Goal: Information Seeking & Learning: Learn about a topic

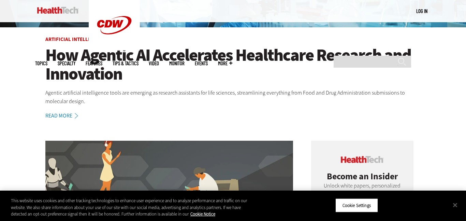
scroll to position [163, 0]
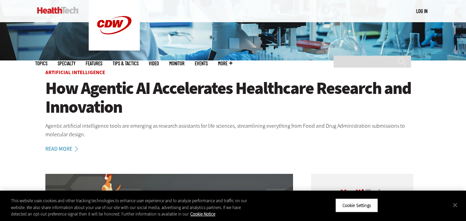
click at [47, 61] on span "Topics" at bounding box center [41, 63] width 12 height 5
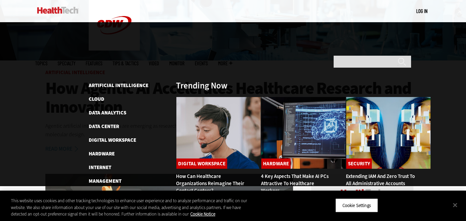
click at [47, 61] on span "Topics" at bounding box center [41, 63] width 12 height 5
click at [18, 123] on div at bounding box center [233, 104] width 466 height 164
click at [37, 125] on div at bounding box center [233, 104] width 466 height 164
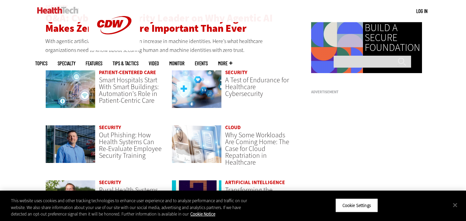
scroll to position [489, 0]
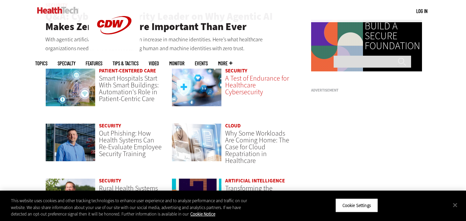
click at [251, 82] on span "A Test of Endurance for Healthcare Cybersecurity" at bounding box center [257, 85] width 64 height 23
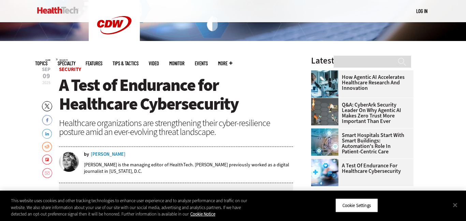
scroll to position [177, 0]
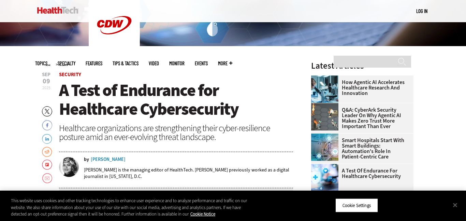
click at [285, 112] on h1 "A Test of Endurance for Healthcare Cybersecurity" at bounding box center [176, 100] width 234 height 38
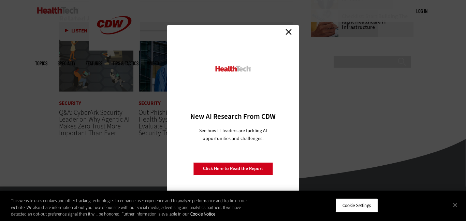
scroll to position [1044, 0]
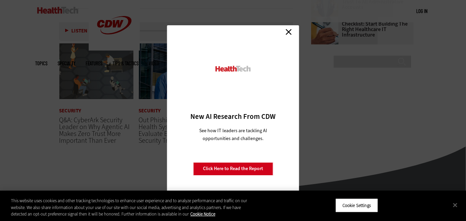
click at [289, 32] on link "Close" at bounding box center [288, 32] width 10 height 10
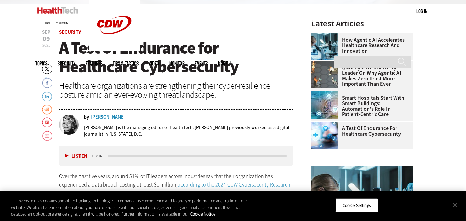
scroll to position [223, 0]
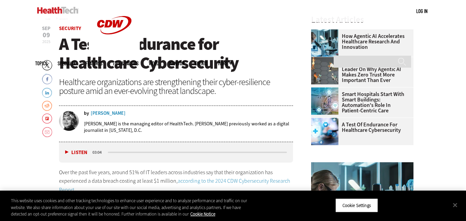
click at [147, 41] on span "A Test of Endurance for Healthcare Cybersecurity" at bounding box center [148, 53] width 179 height 41
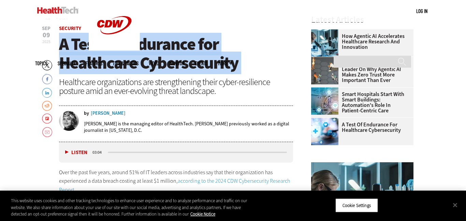
click at [147, 41] on span "A Test of Endurance for Healthcare Cybersecurity" at bounding box center [148, 53] width 179 height 41
copy header "A Test of Endurance for Healthcare Cybersecurity"
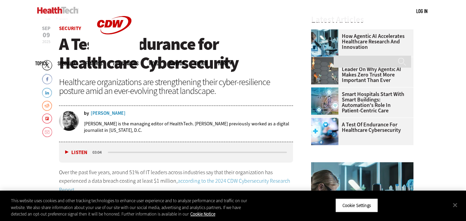
click at [199, 85] on div "Healthcare organizations are strengthening their cyber-resilience posture amid …" at bounding box center [176, 86] width 234 height 18
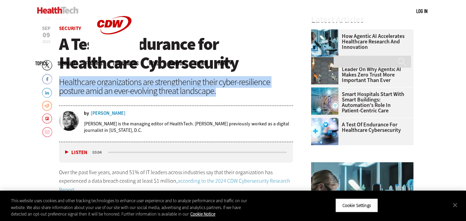
click at [199, 85] on div "Healthcare organizations are strengthening their cyber-resilience posture amid …" at bounding box center [176, 86] width 234 height 18
click at [224, 97] on header "Sep 09 2025 Twitter Facebook LinkedIn Reddit Flipboard Email Security A Test of…" at bounding box center [176, 84] width 234 height 116
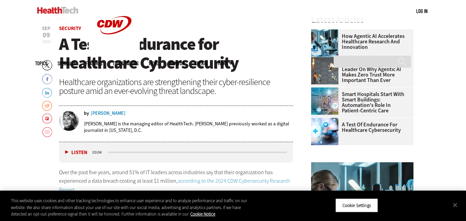
click at [204, 88] on div "Healthcare organizations are strengthening their cyber-resilience posture amid …" at bounding box center [176, 86] width 234 height 18
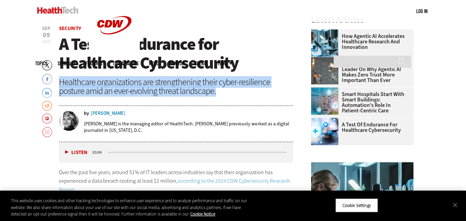
click at [204, 88] on div "Healthcare organizations are strengthening their cyber-resilience posture amid …" at bounding box center [176, 86] width 234 height 18
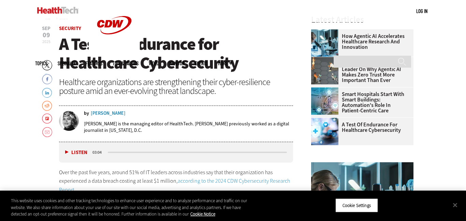
click at [204, 88] on div "Healthcare organizations are strengthening their cyber-resilience posture amid …" at bounding box center [176, 86] width 234 height 18
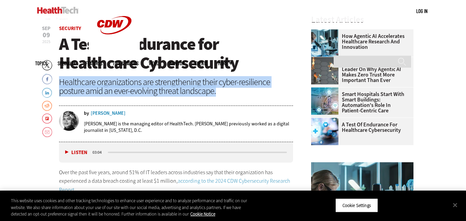
click at [204, 88] on div "Healthcare organizations are strengthening their cyber-resilience posture amid …" at bounding box center [176, 86] width 234 height 18
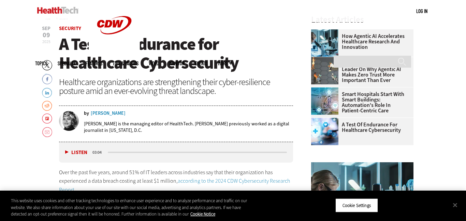
click at [204, 88] on div "Healthcare organizations are strengthening their cyber-resilience posture amid …" at bounding box center [176, 86] width 234 height 18
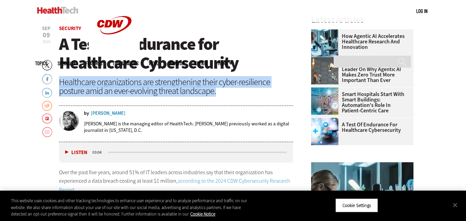
click at [204, 88] on div "Healthcare organizations are strengthening their cyber-resilience posture amid …" at bounding box center [176, 86] width 234 height 18
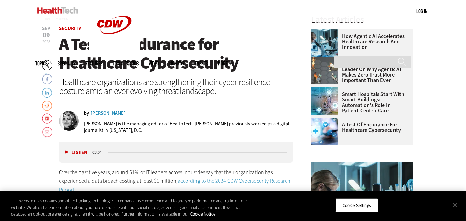
click at [204, 88] on div "Healthcare organizations are strengthening their cyber-resilience posture amid …" at bounding box center [176, 86] width 234 height 18
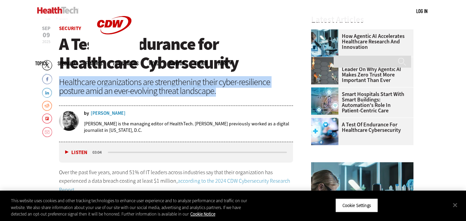
click at [204, 88] on div "Healthcare organizations are strengthening their cyber-resilience posture amid …" at bounding box center [176, 86] width 234 height 18
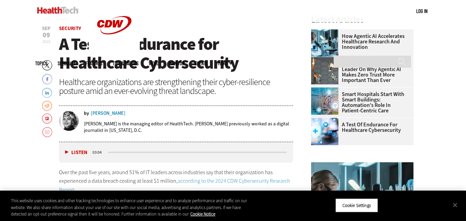
click at [204, 88] on div "Healthcare organizations are strengthening their cyber-resilience posture amid …" at bounding box center [176, 86] width 234 height 18
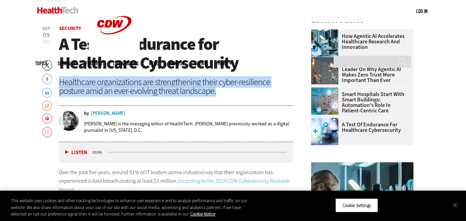
click at [204, 88] on div "Healthcare organizations are strengthening their cyber-resilience posture amid …" at bounding box center [176, 86] width 234 height 18
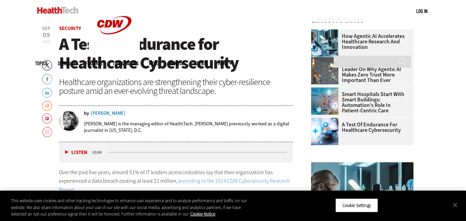
click at [204, 88] on div "Healthcare organizations are strengthening their cyber-resilience posture amid …" at bounding box center [176, 86] width 234 height 18
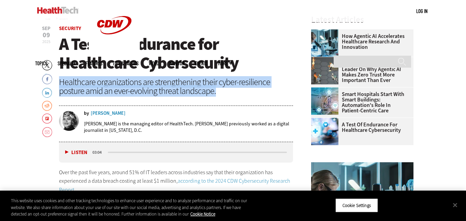
click at [204, 88] on div "Healthcare organizations are strengthening their cyber-resilience posture amid …" at bounding box center [176, 86] width 234 height 18
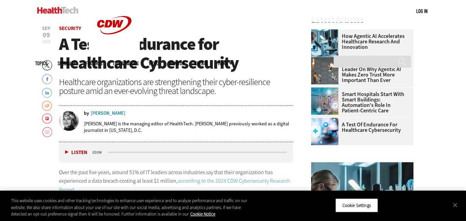
click at [204, 88] on div "Healthcare organizations are strengthening their cyber-resilience posture amid …" at bounding box center [176, 86] width 234 height 18
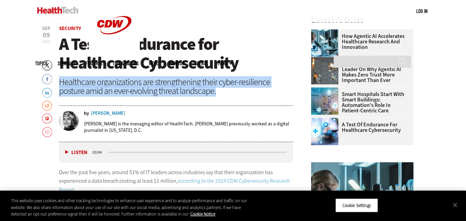
click at [204, 88] on div "Healthcare organizations are strengthening their cyber-resilience posture amid …" at bounding box center [176, 86] width 234 height 18
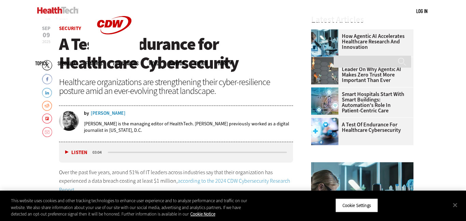
click at [204, 88] on div "Healthcare organizations are strengthening their cyber-resilience posture amid …" at bounding box center [176, 86] width 234 height 18
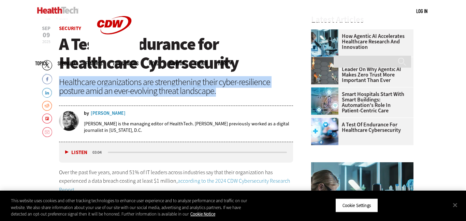
click at [204, 88] on div "Healthcare organizations are strengthening their cyber-resilience posture amid …" at bounding box center [176, 86] width 234 height 18
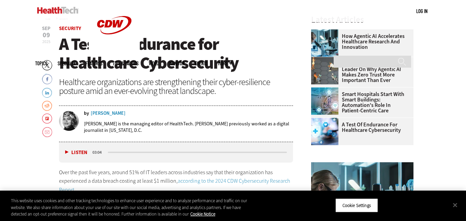
click at [204, 88] on div "Healthcare organizations are strengthening their cyber-resilience posture amid …" at bounding box center [176, 86] width 234 height 18
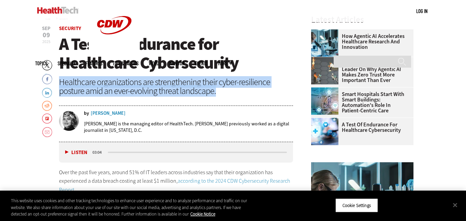
click at [204, 88] on div "Healthcare organizations are strengthening their cyber-resilience posture amid …" at bounding box center [176, 86] width 234 height 18
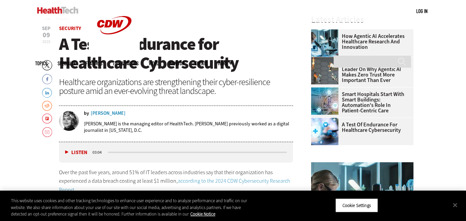
click at [204, 88] on div "Healthcare organizations are strengthening their cyber-resilience posture amid …" at bounding box center [176, 86] width 234 height 18
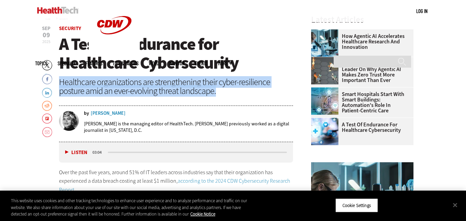
click at [204, 88] on div "Healthcare organizations are strengthening their cyber-resilience posture amid …" at bounding box center [176, 86] width 234 height 18
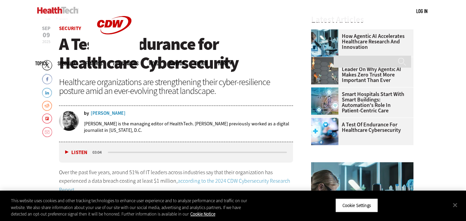
click at [204, 88] on div "Healthcare organizations are strengthening their cyber-resilience posture amid …" at bounding box center [176, 86] width 234 height 18
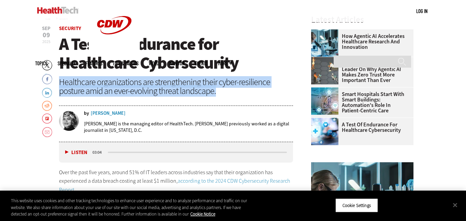
click at [204, 88] on div "Healthcare organizations are strengthening their cyber-resilience posture amid …" at bounding box center [176, 86] width 234 height 18
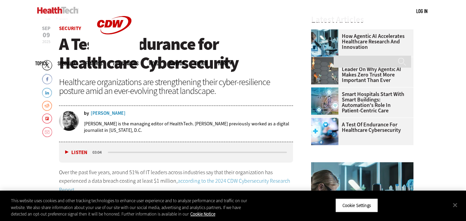
click at [204, 88] on div "Healthcare organizations are strengthening their cyber-resilience posture amid …" at bounding box center [176, 86] width 234 height 18
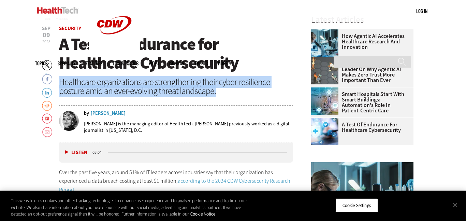
click at [204, 88] on div "Healthcare organizations are strengthening their cyber-resilience posture amid …" at bounding box center [176, 86] width 234 height 18
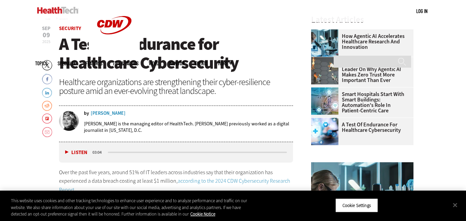
click at [204, 88] on div "Healthcare organizations are strengthening their cyber-resilience posture amid …" at bounding box center [176, 86] width 234 height 18
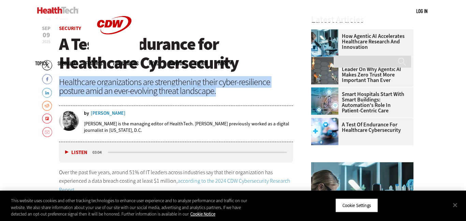
click at [204, 88] on div "Healthcare organizations are strengthening their cyber-resilience posture amid …" at bounding box center [176, 86] width 234 height 18
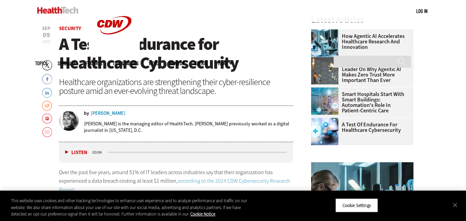
click at [204, 88] on div "Healthcare organizations are strengthening their cyber-resilience posture amid …" at bounding box center [176, 86] width 234 height 18
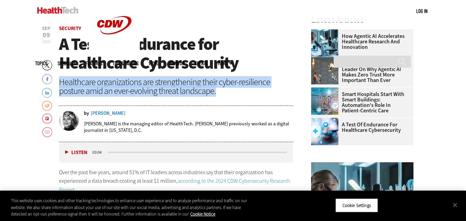
click at [204, 88] on div "Healthcare organizations are strengthening their cyber-resilience posture amid …" at bounding box center [176, 86] width 234 height 18
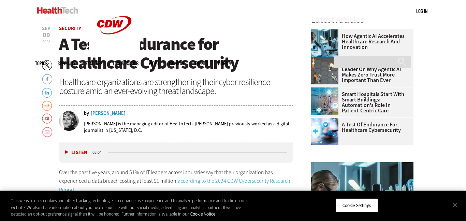
click at [204, 88] on div "Healthcare organizations are strengthening their cyber-resilience posture amid …" at bounding box center [176, 86] width 234 height 18
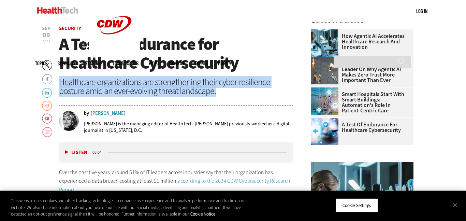
click at [204, 88] on div "Healthcare organizations are strengthening their cyber-resilience posture amid …" at bounding box center [176, 86] width 234 height 18
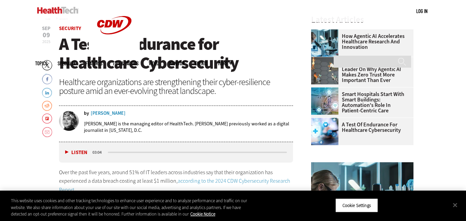
click at [204, 88] on div "Healthcare organizations are strengthening their cyber-resilience posture amid …" at bounding box center [176, 86] width 234 height 18
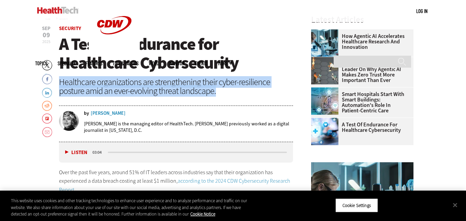
click at [204, 88] on div "Healthcare organizations are strengthening their cyber-resilience posture amid …" at bounding box center [176, 86] width 234 height 18
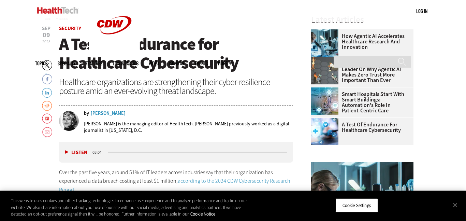
click at [204, 88] on div "Healthcare organizations are strengthening their cyber-resilience posture amid …" at bounding box center [176, 86] width 234 height 18
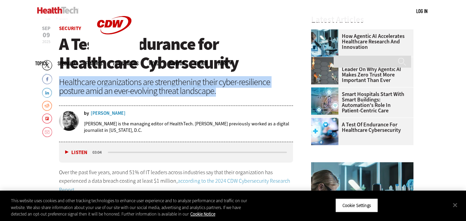
click at [204, 88] on div "Healthcare organizations are strengthening their cyber-resilience posture amid …" at bounding box center [176, 86] width 234 height 18
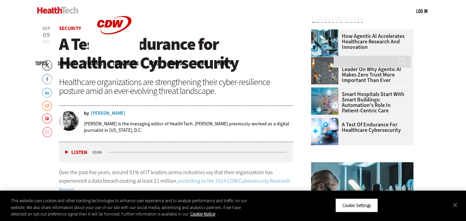
click at [204, 88] on div "Healthcare organizations are strengthening their cyber-resilience posture amid …" at bounding box center [176, 86] width 234 height 18
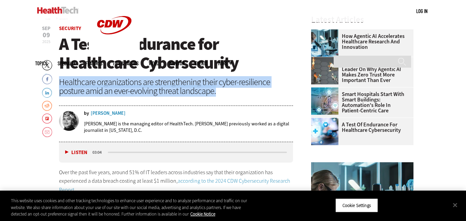
click at [204, 88] on div "Healthcare organizations are strengthening their cyber-resilience posture amid …" at bounding box center [176, 86] width 234 height 18
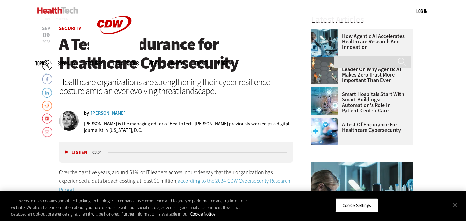
click at [204, 88] on div "Healthcare organizations are strengthening their cyber-resilience posture amid …" at bounding box center [176, 86] width 234 height 18
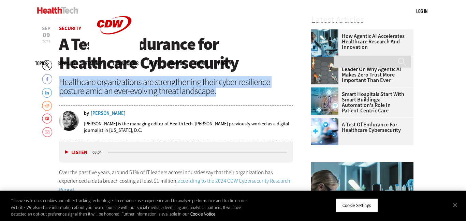
click at [204, 88] on div "Healthcare organizations are strengthening their cyber-resilience posture amid …" at bounding box center [176, 86] width 234 height 18
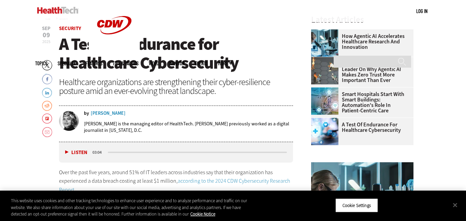
click at [204, 88] on div "Healthcare organizations are strengthening their cyber-resilience posture amid …" at bounding box center [176, 86] width 234 height 18
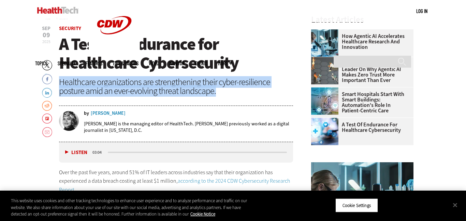
click at [204, 88] on div "Healthcare organizations are strengthening their cyber-resilience posture amid …" at bounding box center [176, 86] width 234 height 18
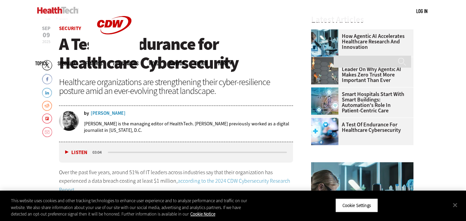
click at [204, 88] on div "Healthcare organizations are strengthening their cyber-resilience posture amid …" at bounding box center [176, 86] width 234 height 18
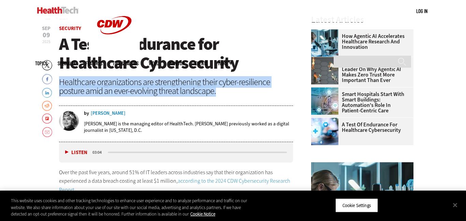
click at [204, 88] on div "Healthcare organizations are strengthening their cyber-resilience posture amid …" at bounding box center [176, 86] width 234 height 18
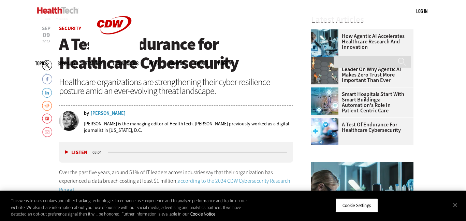
click at [204, 88] on div "Healthcare organizations are strengthening their cyber-resilience posture amid …" at bounding box center [176, 86] width 234 height 18
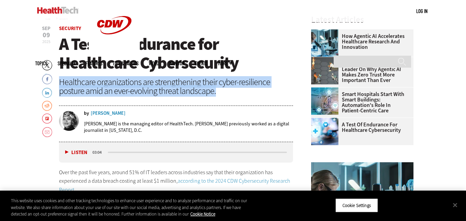
click at [204, 88] on div "Healthcare organizations are strengthening their cyber-resilience posture amid …" at bounding box center [176, 86] width 234 height 18
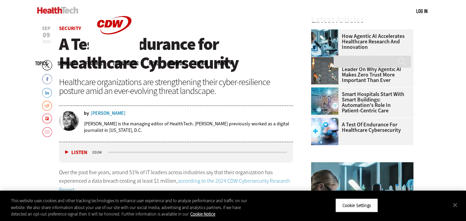
click at [204, 88] on div "Healthcare organizations are strengthening their cyber-resilience posture amid …" at bounding box center [176, 86] width 234 height 18
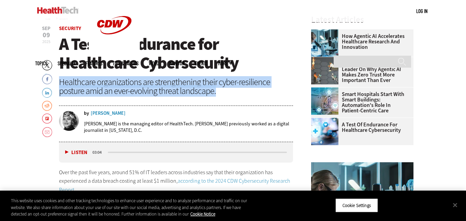
click at [204, 88] on div "Healthcare organizations are strengthening their cyber-resilience posture amid …" at bounding box center [176, 86] width 234 height 18
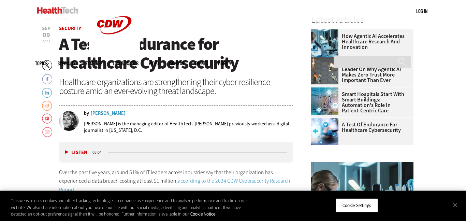
click at [204, 88] on div "Healthcare organizations are strengthening their cyber-resilience posture amid …" at bounding box center [176, 86] width 234 height 18
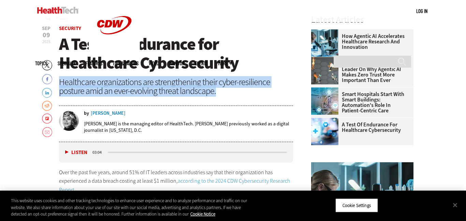
click at [204, 88] on div "Healthcare organizations are strengthening their cyber-resilience posture amid …" at bounding box center [176, 86] width 234 height 18
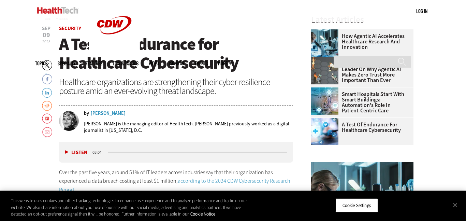
click at [204, 88] on div "Healthcare organizations are strengthening their cyber-resilience posture amid …" at bounding box center [176, 86] width 234 height 18
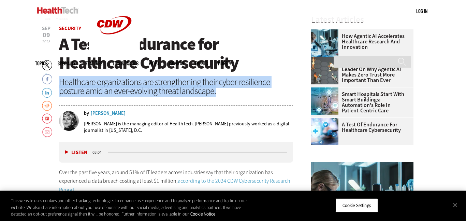
click at [204, 88] on div "Healthcare organizations are strengthening their cyber-resilience posture amid …" at bounding box center [176, 86] width 234 height 18
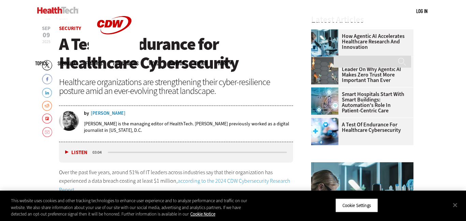
click at [204, 88] on div "Healthcare organizations are strengthening their cyber-resilience posture amid …" at bounding box center [176, 86] width 234 height 18
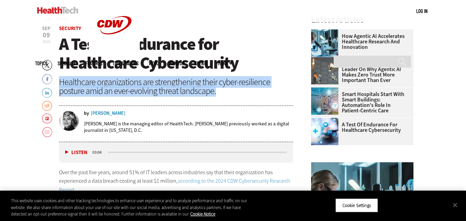
click at [204, 88] on div "Healthcare organizations are strengthening their cyber-resilience posture amid …" at bounding box center [176, 86] width 234 height 18
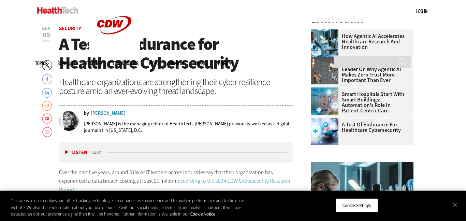
click at [204, 88] on div "Healthcare organizations are strengthening their cyber-resilience posture amid …" at bounding box center [176, 86] width 234 height 18
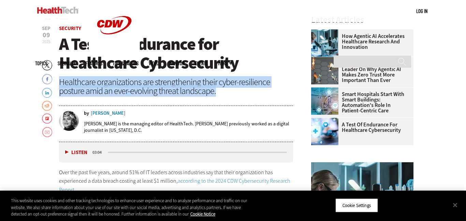
click at [204, 88] on div "Healthcare organizations are strengthening their cyber-resilience posture amid …" at bounding box center [176, 86] width 234 height 18
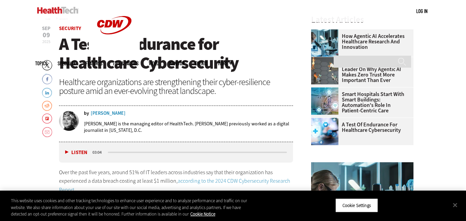
click at [204, 88] on div "Healthcare organizations are strengthening their cyber-resilience posture amid …" at bounding box center [176, 86] width 234 height 18
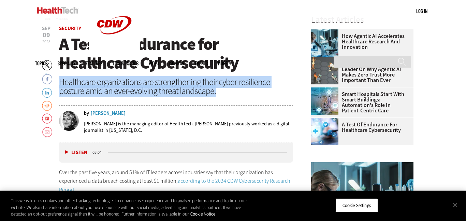
click at [204, 88] on div "Healthcare organizations are strengthening their cyber-resilience posture amid …" at bounding box center [176, 86] width 234 height 18
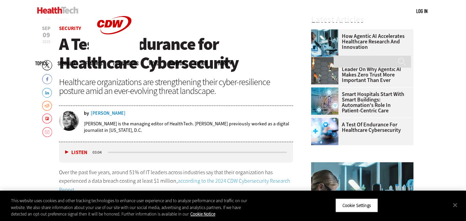
click at [204, 88] on div "Healthcare organizations are strengthening their cyber-resilience posture amid …" at bounding box center [176, 86] width 234 height 18
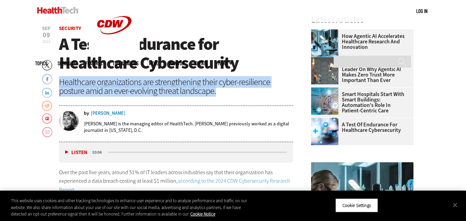
click at [204, 88] on div "Healthcare organizations are strengthening their cyber-resilience posture amid …" at bounding box center [176, 86] width 234 height 18
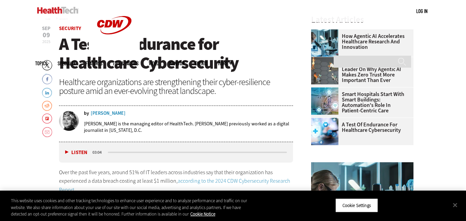
click at [204, 88] on div "Healthcare organizations are strengthening their cyber-resilience posture amid …" at bounding box center [176, 86] width 234 height 18
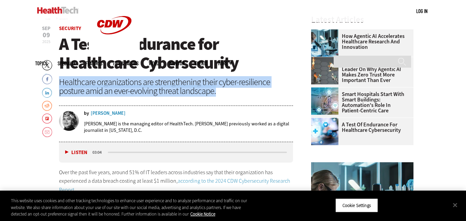
click at [204, 88] on div "Healthcare organizations are strengthening their cyber-resilience posture amid …" at bounding box center [176, 86] width 234 height 18
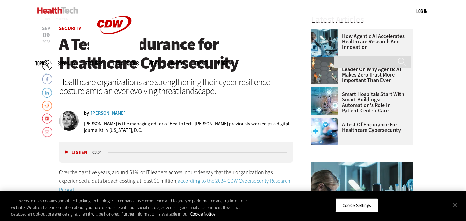
click at [204, 88] on div "Healthcare organizations are strengthening their cyber-resilience posture amid …" at bounding box center [176, 86] width 234 height 18
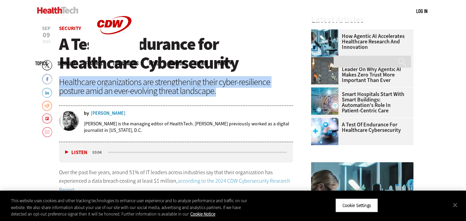
click at [204, 88] on div "Healthcare organizations are strengthening their cyber-resilience posture amid …" at bounding box center [176, 86] width 234 height 18
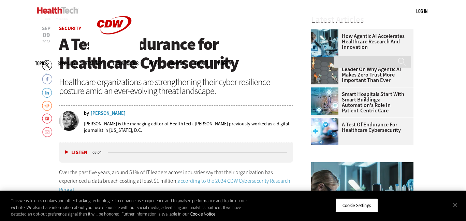
click at [204, 88] on div "Healthcare organizations are strengthening their cyber-resilience posture amid …" at bounding box center [176, 86] width 234 height 18
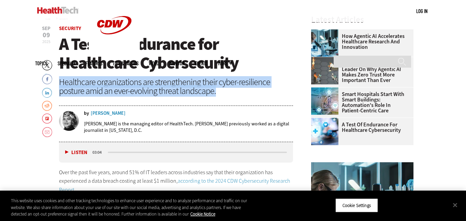
click at [204, 88] on div "Healthcare organizations are strengthening their cyber-resilience posture amid …" at bounding box center [176, 86] width 234 height 18
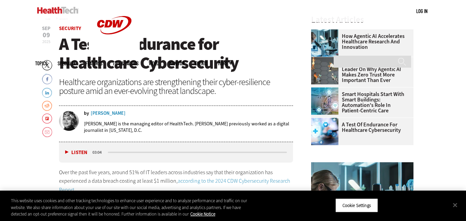
click at [204, 88] on div "Healthcare organizations are strengthening their cyber-resilience posture amid …" at bounding box center [176, 86] width 234 height 18
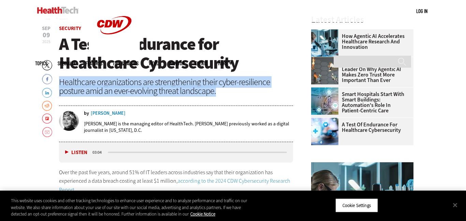
click at [204, 88] on div "Healthcare organizations are strengthening their cyber-resilience posture amid …" at bounding box center [176, 86] width 234 height 18
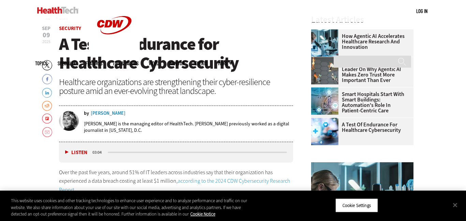
click at [204, 88] on div "Healthcare organizations are strengthening their cyber-resilience posture amid …" at bounding box center [176, 86] width 234 height 18
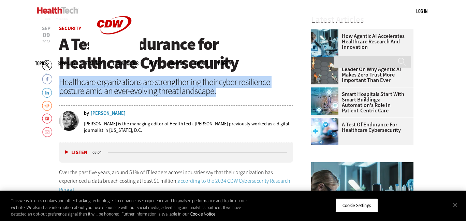
click at [204, 88] on div "Healthcare organizations are strengthening their cyber-resilience posture amid …" at bounding box center [176, 86] width 234 height 18
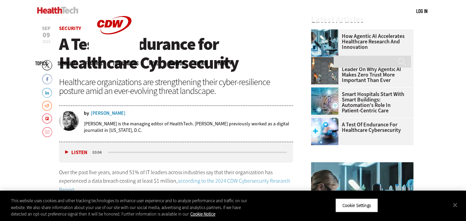
click at [204, 88] on div "Healthcare organizations are strengthening their cyber-resilience posture amid …" at bounding box center [176, 86] width 234 height 18
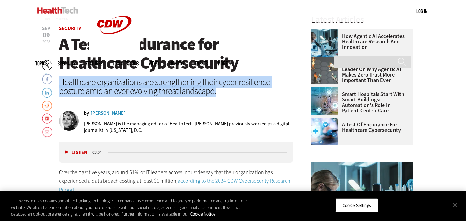
click at [204, 88] on div "Healthcare organizations are strengthening their cyber-resilience posture amid …" at bounding box center [176, 86] width 234 height 18
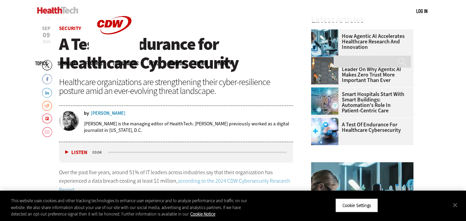
click at [204, 88] on div "Healthcare organizations are strengthening their cyber-resilience posture amid …" at bounding box center [176, 86] width 234 height 18
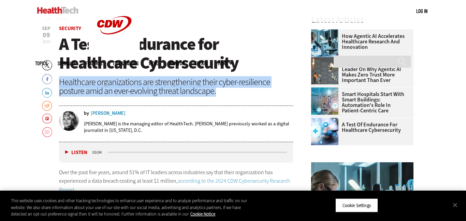
click at [204, 88] on div "Healthcare organizations are strengthening their cyber-resilience posture amid …" at bounding box center [176, 86] width 234 height 18
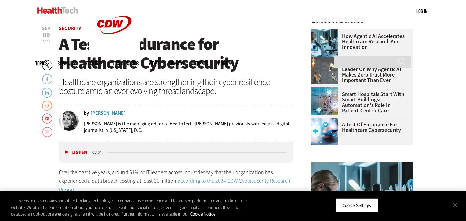
click at [204, 88] on div "Healthcare organizations are strengthening their cyber-resilience posture amid …" at bounding box center [176, 86] width 234 height 18
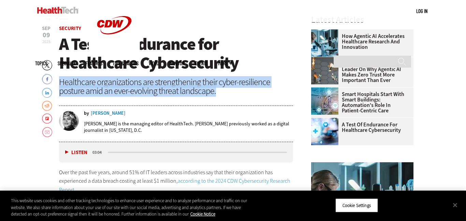
click at [204, 88] on div "Healthcare organizations are strengthening their cyber-resilience posture amid …" at bounding box center [176, 86] width 234 height 18
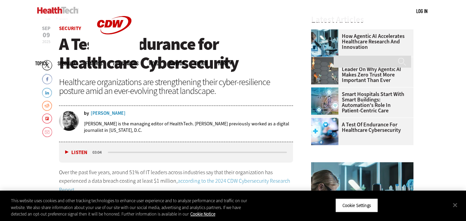
click at [204, 88] on div "Healthcare organizations are strengthening their cyber-resilience posture amid …" at bounding box center [176, 86] width 234 height 18
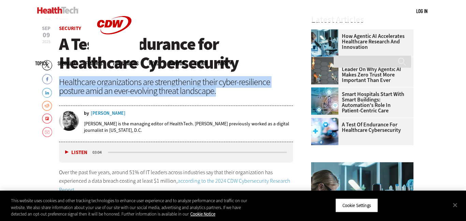
click at [204, 88] on div "Healthcare organizations are strengthening their cyber-resilience posture amid …" at bounding box center [176, 86] width 234 height 18
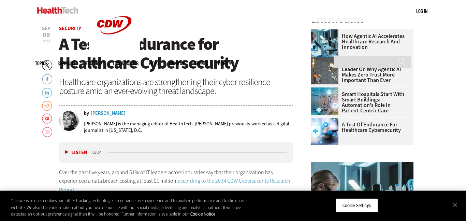
click at [204, 88] on div "Healthcare organizations are strengthening their cyber-resilience posture amid …" at bounding box center [176, 86] width 234 height 18
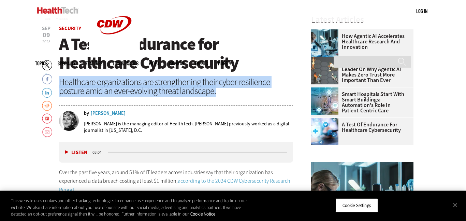
click at [204, 88] on div "Healthcare organizations are strengthening their cyber-resilience posture amid …" at bounding box center [176, 86] width 234 height 18
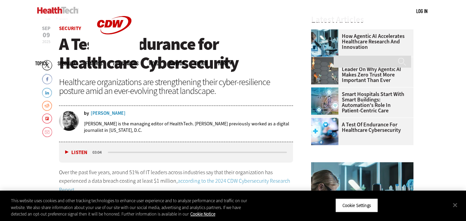
click at [204, 88] on div "Healthcare organizations are strengthening their cyber-resilience posture amid …" at bounding box center [176, 86] width 234 height 18
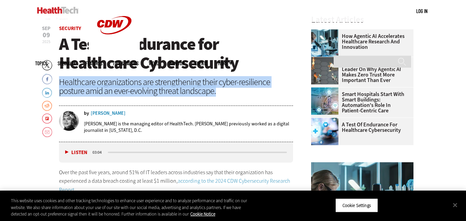
click at [204, 88] on div "Healthcare organizations are strengthening their cyber-resilience posture amid …" at bounding box center [176, 86] width 234 height 18
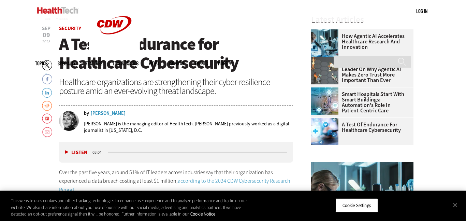
click at [204, 88] on div "Healthcare organizations are strengthening their cyber-resilience posture amid …" at bounding box center [176, 86] width 234 height 18
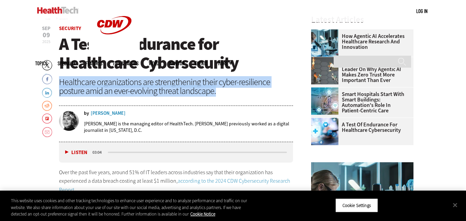
click at [204, 88] on div "Healthcare organizations are strengthening their cyber-resilience posture amid …" at bounding box center [176, 86] width 234 height 18
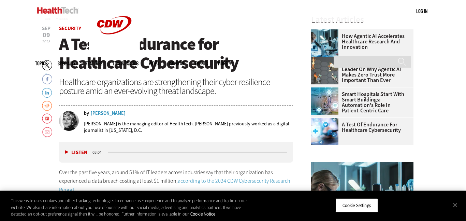
click at [204, 88] on div "Healthcare organizations are strengthening their cyber-resilience posture amid …" at bounding box center [176, 86] width 234 height 18
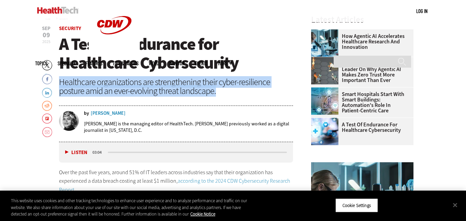
click at [204, 88] on div "Healthcare organizations are strengthening their cyber-resilience posture amid …" at bounding box center [176, 86] width 234 height 18
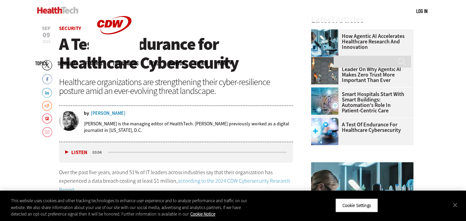
click at [204, 88] on div "Healthcare organizations are strengthening their cyber-resilience posture amid …" at bounding box center [176, 86] width 234 height 18
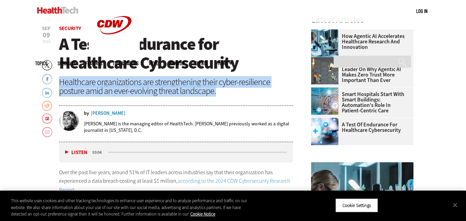
click at [204, 88] on div "Healthcare organizations are strengthening their cyber-resilience posture amid …" at bounding box center [176, 86] width 234 height 18
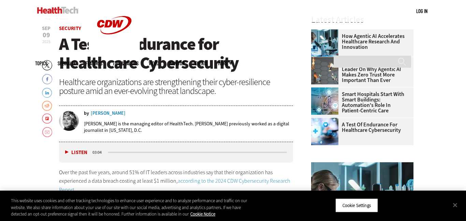
click at [204, 88] on div "Healthcare organizations are strengthening their cyber-resilience posture amid …" at bounding box center [176, 86] width 234 height 18
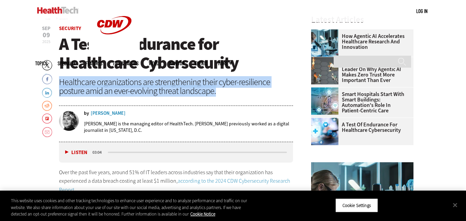
click at [204, 88] on div "Healthcare organizations are strengthening their cyber-resilience posture amid …" at bounding box center [176, 86] width 234 height 18
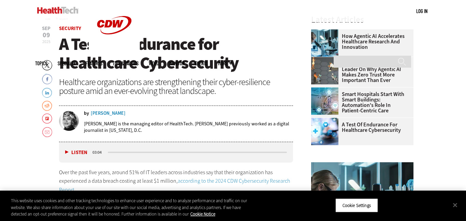
click at [204, 88] on div "Healthcare organizations are strengthening their cyber-resilience posture amid …" at bounding box center [176, 86] width 234 height 18
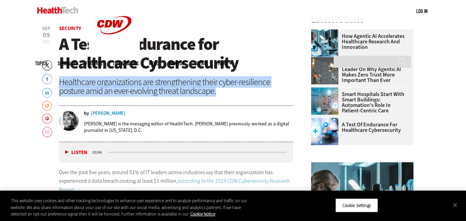
click at [204, 88] on div "Healthcare organizations are strengthening their cyber-resilience posture amid …" at bounding box center [176, 86] width 234 height 18
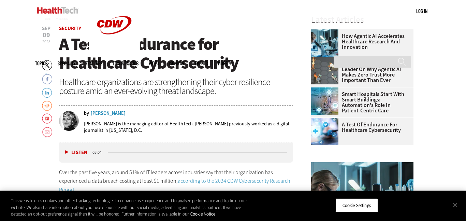
click at [204, 88] on div "Healthcare organizations are strengthening their cyber-resilience posture amid …" at bounding box center [176, 86] width 234 height 18
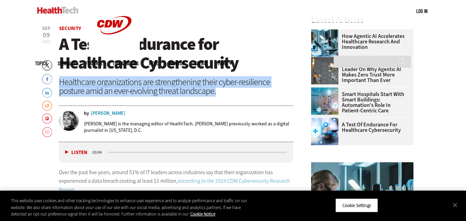
click at [204, 88] on div "Healthcare organizations are strengthening their cyber-resilience posture amid …" at bounding box center [176, 86] width 234 height 18
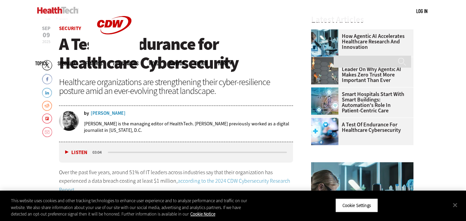
click at [204, 88] on div "Healthcare organizations are strengthening their cyber-resilience posture amid …" at bounding box center [176, 86] width 234 height 18
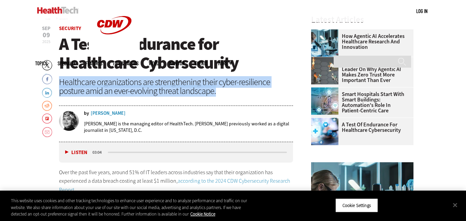
click at [204, 88] on div "Healthcare organizations are strengthening their cyber-resilience posture amid …" at bounding box center [176, 86] width 234 height 18
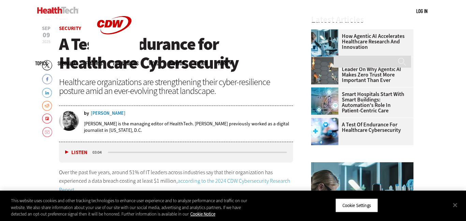
click at [204, 88] on div "Healthcare organizations are strengthening their cyber-resilience posture amid …" at bounding box center [176, 86] width 234 height 18
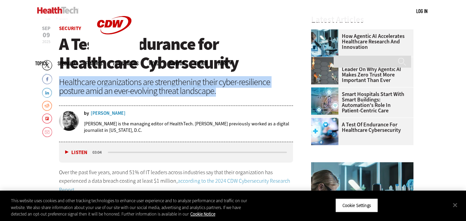
click at [204, 88] on div "Healthcare organizations are strengthening their cyber-resilience posture amid …" at bounding box center [176, 86] width 234 height 18
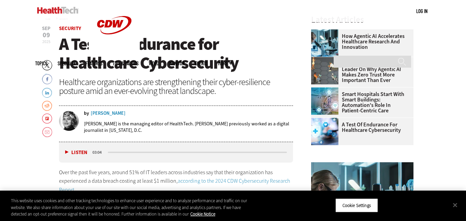
click at [204, 88] on div "Healthcare organizations are strengthening their cyber-resilience posture amid …" at bounding box center [176, 86] width 234 height 18
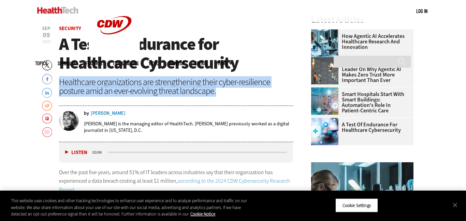
click at [204, 88] on div "Healthcare organizations are strengthening their cyber-resilience posture amid …" at bounding box center [176, 86] width 234 height 18
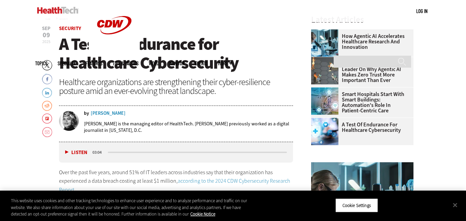
click at [204, 88] on div "Healthcare organizations are strengthening their cyber-resilience posture amid …" at bounding box center [176, 86] width 234 height 18
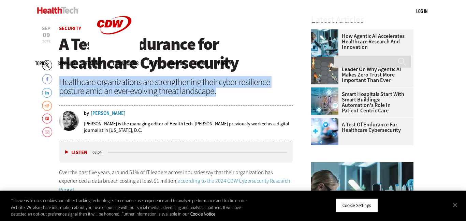
click at [204, 88] on div "Healthcare organizations are strengthening their cyber-resilience posture amid …" at bounding box center [176, 86] width 234 height 18
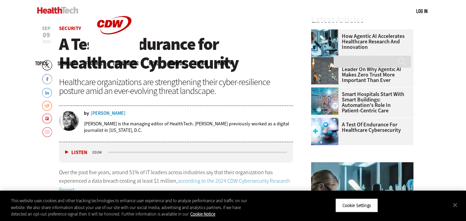
click at [204, 88] on div "Healthcare organizations are strengthening their cyber-resilience posture amid …" at bounding box center [176, 86] width 234 height 18
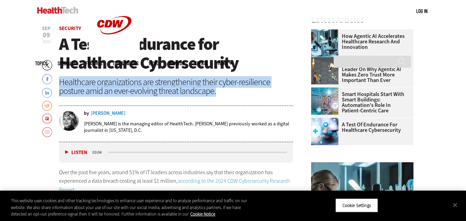
click at [204, 88] on div "Healthcare organizations are strengthening their cyber-resilience posture amid …" at bounding box center [176, 86] width 234 height 18
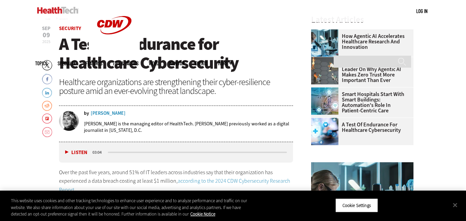
click at [204, 88] on div "Healthcare organizations are strengthening their cyber-resilience posture amid …" at bounding box center [176, 86] width 234 height 18
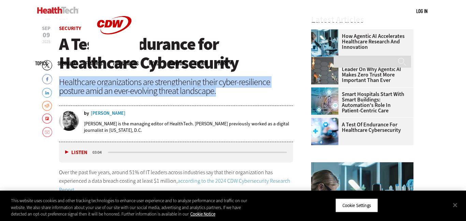
click at [204, 88] on div "Healthcare organizations are strengthening their cyber-resilience posture amid …" at bounding box center [176, 86] width 234 height 18
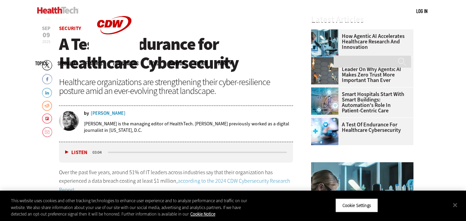
click at [204, 88] on div "Healthcare organizations are strengthening their cyber-resilience posture amid …" at bounding box center [176, 86] width 234 height 18
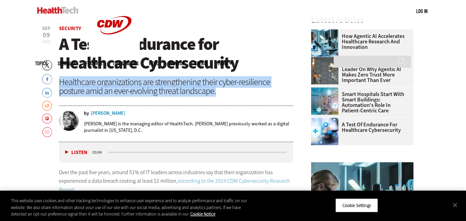
click at [204, 88] on div "Healthcare organizations are strengthening their cyber-resilience posture amid …" at bounding box center [176, 86] width 234 height 18
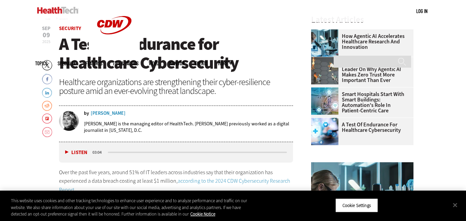
click at [204, 88] on div "Healthcare organizations are strengthening their cyber-resilience posture amid …" at bounding box center [176, 86] width 234 height 18
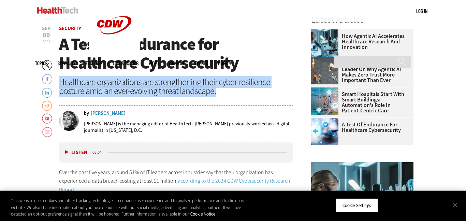
click at [204, 88] on div "Healthcare organizations are strengthening their cyber-resilience posture amid …" at bounding box center [176, 86] width 234 height 18
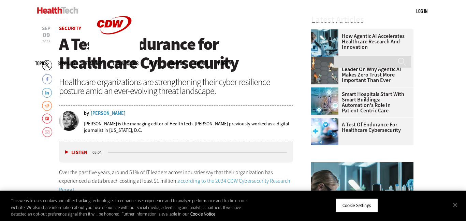
click at [204, 88] on div "Healthcare organizations are strengthening their cyber-resilience posture amid …" at bounding box center [176, 86] width 234 height 18
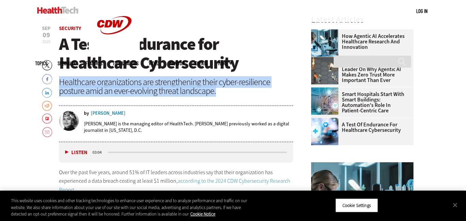
click at [204, 88] on div "Healthcare organizations are strengthening their cyber-resilience posture amid …" at bounding box center [176, 86] width 234 height 18
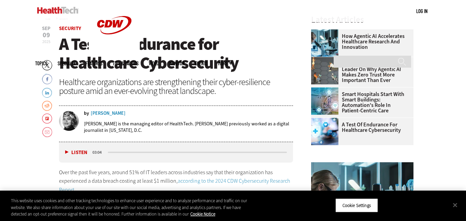
click at [204, 88] on div "Healthcare organizations are strengthening their cyber-resilience posture amid …" at bounding box center [176, 86] width 234 height 18
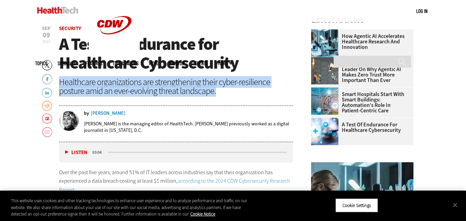
click at [204, 88] on div "Healthcare organizations are strengthening their cyber-resilience posture amid …" at bounding box center [176, 86] width 234 height 18
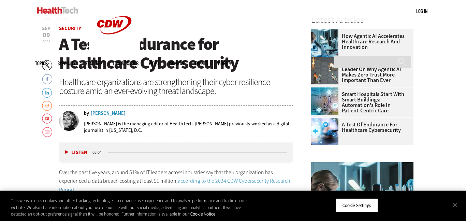
click at [233, 103] on header "Sep 09 2025 Twitter Facebook LinkedIn Reddit Flipboard Email Security A Test of…" at bounding box center [176, 84] width 234 height 116
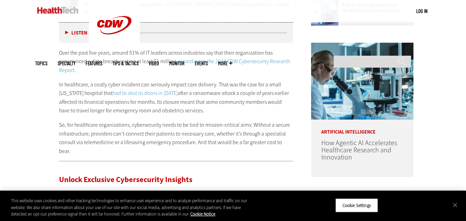
scroll to position [342, 0]
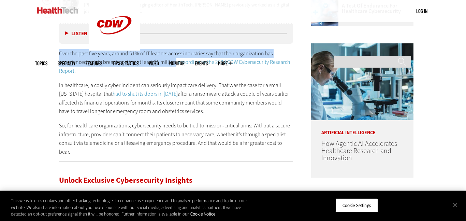
drag, startPoint x: 59, startPoint y: 52, endPoint x: 173, endPoint y: 63, distance: 114.9
click at [173, 63] on p "Over the past five years, around 51% of IT leaders across industries say that t…" at bounding box center [176, 62] width 234 height 26
copy p "Over the past five years, around 51% of IT leaders across industries say that t…"
click at [214, 116] on div "Over the past five years, around 51% of IT leaders across industries say that t…" at bounding box center [176, 102] width 234 height 107
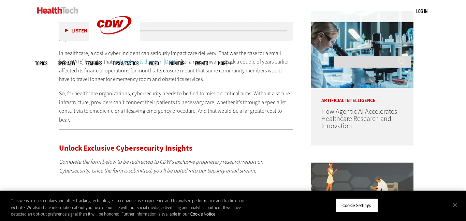
scroll to position [376, 0]
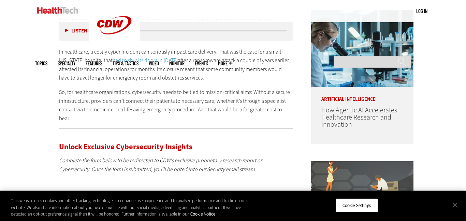
drag, startPoint x: 263, startPoint y: 52, endPoint x: 245, endPoint y: 65, distance: 22.2
click at [245, 65] on p "In healthcare, a costly cyber incident can seriously impact care delivery. That…" at bounding box center [176, 64] width 234 height 35
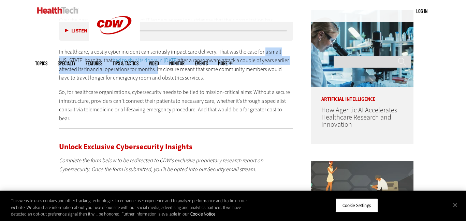
drag, startPoint x: 264, startPoint y: 51, endPoint x: 155, endPoint y: 70, distance: 110.4
click at [155, 70] on p "In healthcare, a costly cyber incident can seriously impact care delivery. That…" at bounding box center [176, 64] width 234 height 35
copy p "a small Illinois hospital that had to shut its doors in 2023 after a ransomware…"
click at [223, 98] on p "So, for healthcare organizations, cybersecurity needs to be tied to mission-cri…" at bounding box center [176, 105] width 234 height 35
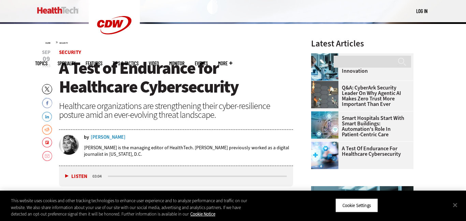
scroll to position [199, 0]
